Goal: Navigation & Orientation: Find specific page/section

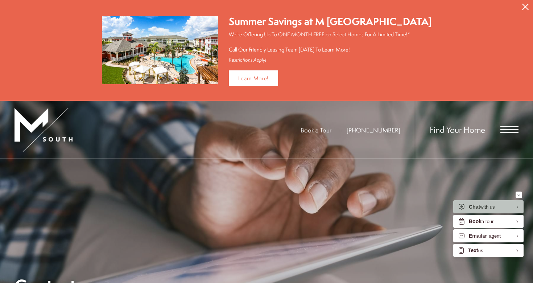
click at [525, 4] on icon "Close Alert" at bounding box center [525, 7] width 7 height 7
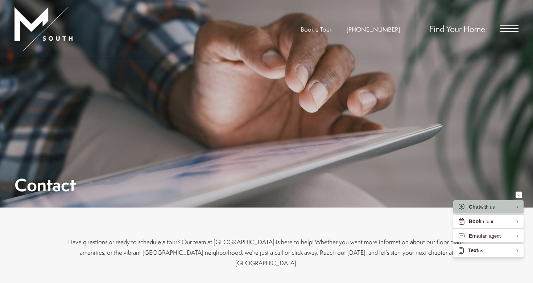
click at [515, 26] on span "Open Menu" at bounding box center [510, 25] width 18 height 1
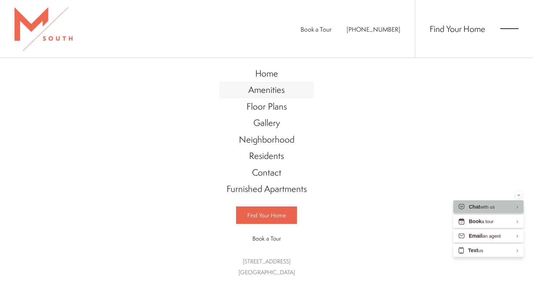
click at [264, 90] on span "Amenities" at bounding box center [266, 89] width 36 height 12
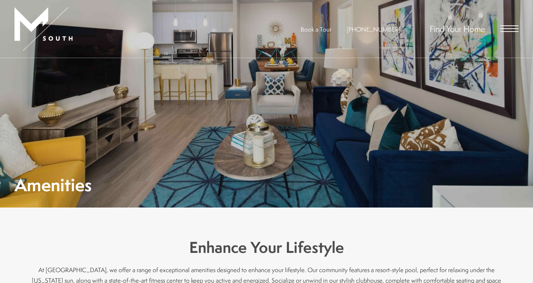
click at [504, 31] on span "Open Menu" at bounding box center [510, 31] width 18 height 1
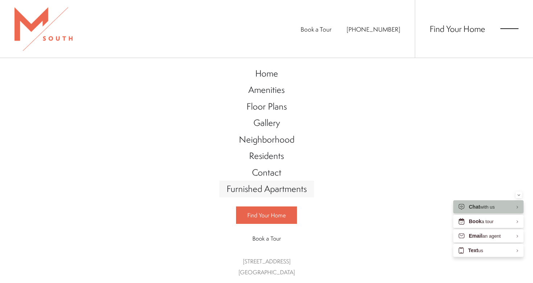
click at [269, 192] on span "Furnished Apartments" at bounding box center [267, 188] width 80 height 12
